Goal: Task Accomplishment & Management: Use online tool/utility

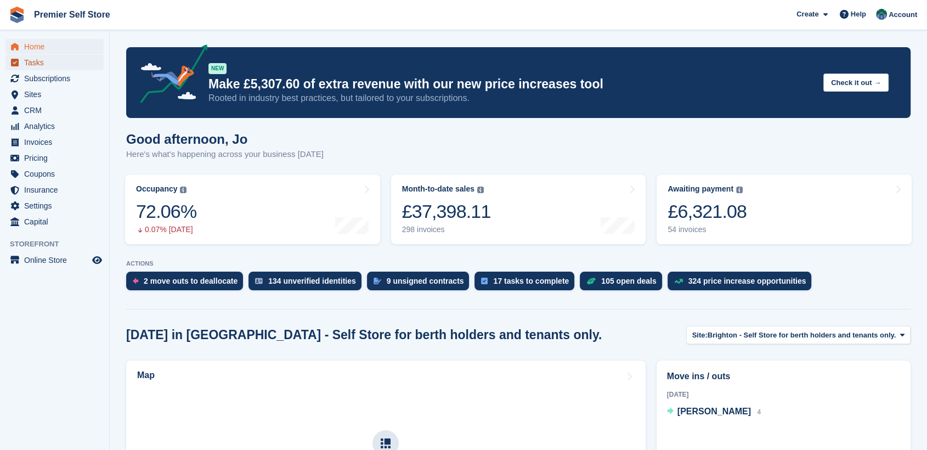
click at [33, 61] on span "Tasks" at bounding box center [57, 62] width 66 height 15
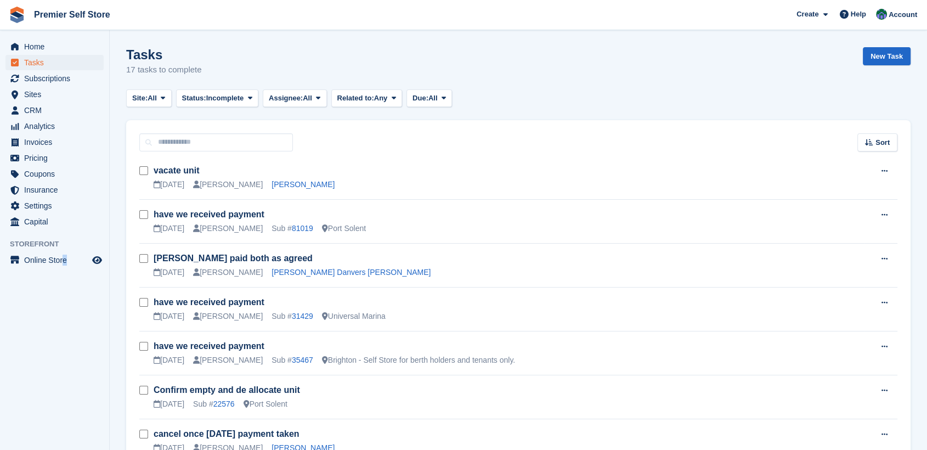
click at [64, 319] on aside "Home Tasks Subscriptions Subscriptions Subscriptions Contracts Price increases …" at bounding box center [54, 227] width 109 height 395
click at [60, 309] on aside "Home Tasks Subscriptions Subscriptions Subscriptions Contracts Price increases …" at bounding box center [54, 227] width 109 height 395
click at [66, 313] on aside "Home Tasks Subscriptions Subscriptions Subscriptions Contracts Price increases …" at bounding box center [54, 227] width 109 height 395
click at [28, 326] on aside "Home Tasks Subscriptions Subscriptions Subscriptions Contracts Price increases …" at bounding box center [54, 227] width 109 height 395
click at [533, 76] on div "Tasks 17 tasks to complete New Task" at bounding box center [518, 68] width 785 height 42
